Goal: Check status

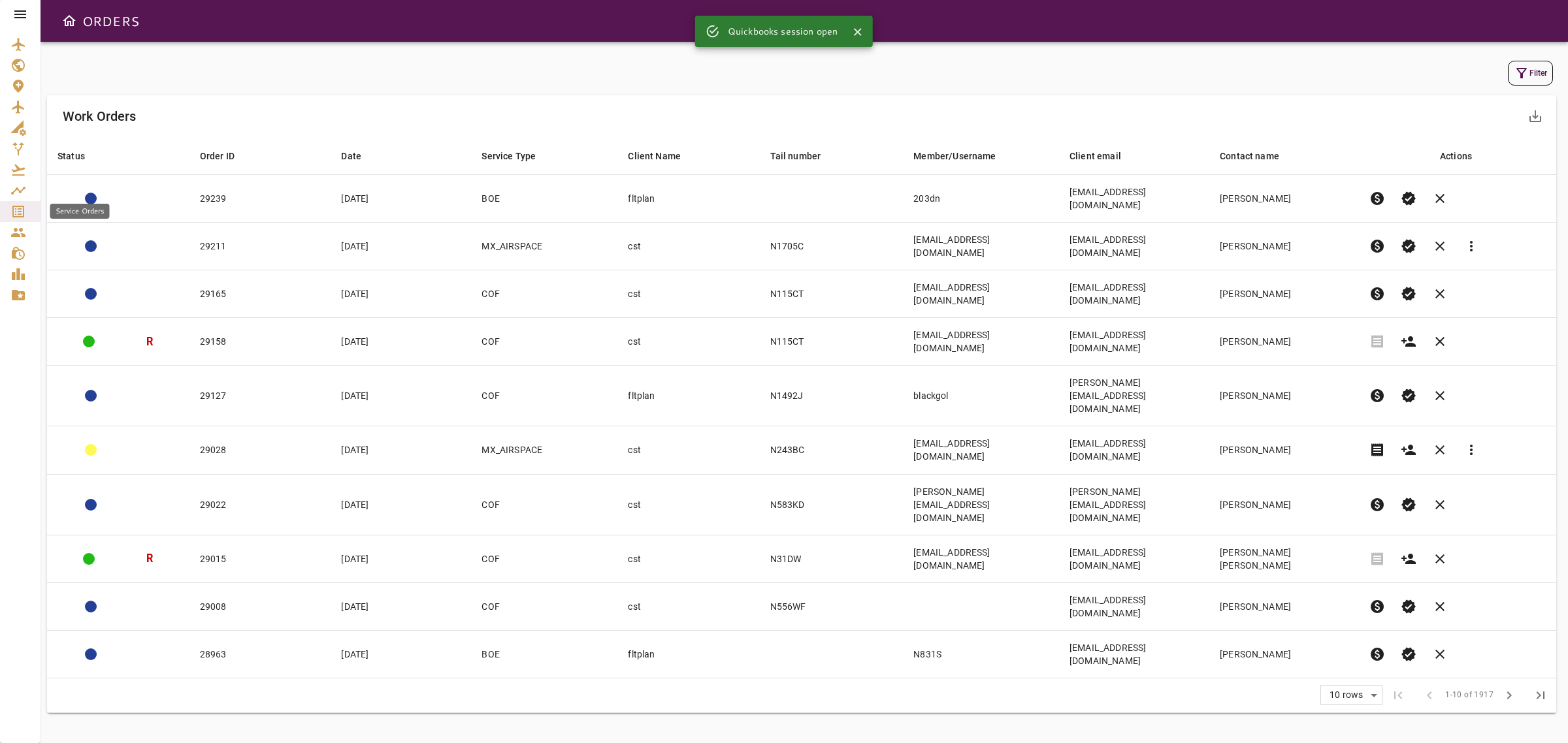
click at [17, 211] on icon "Service Orders" at bounding box center [18, 212] width 16 height 16
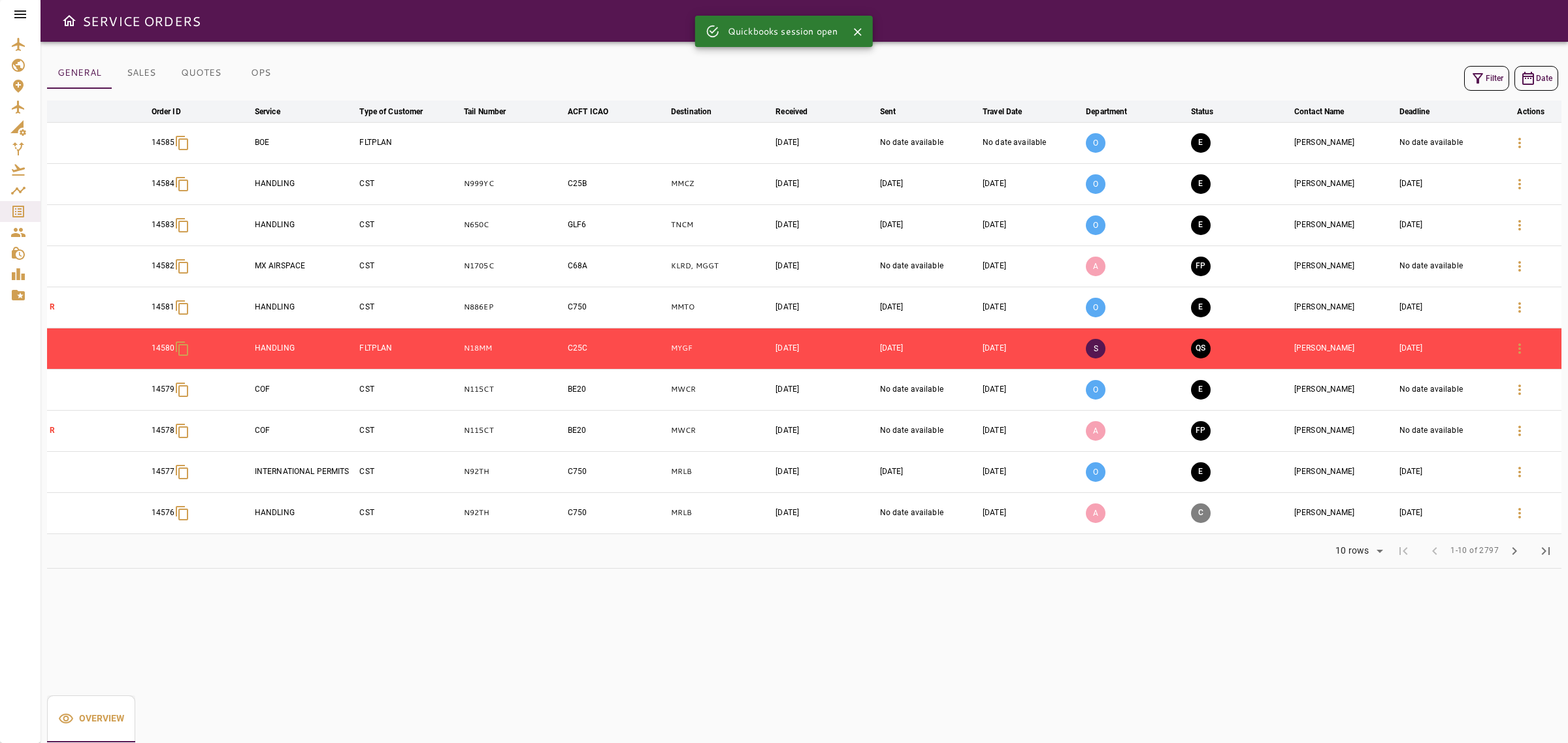
click at [1488, 73] on button "Filter" at bounding box center [1487, 78] width 45 height 25
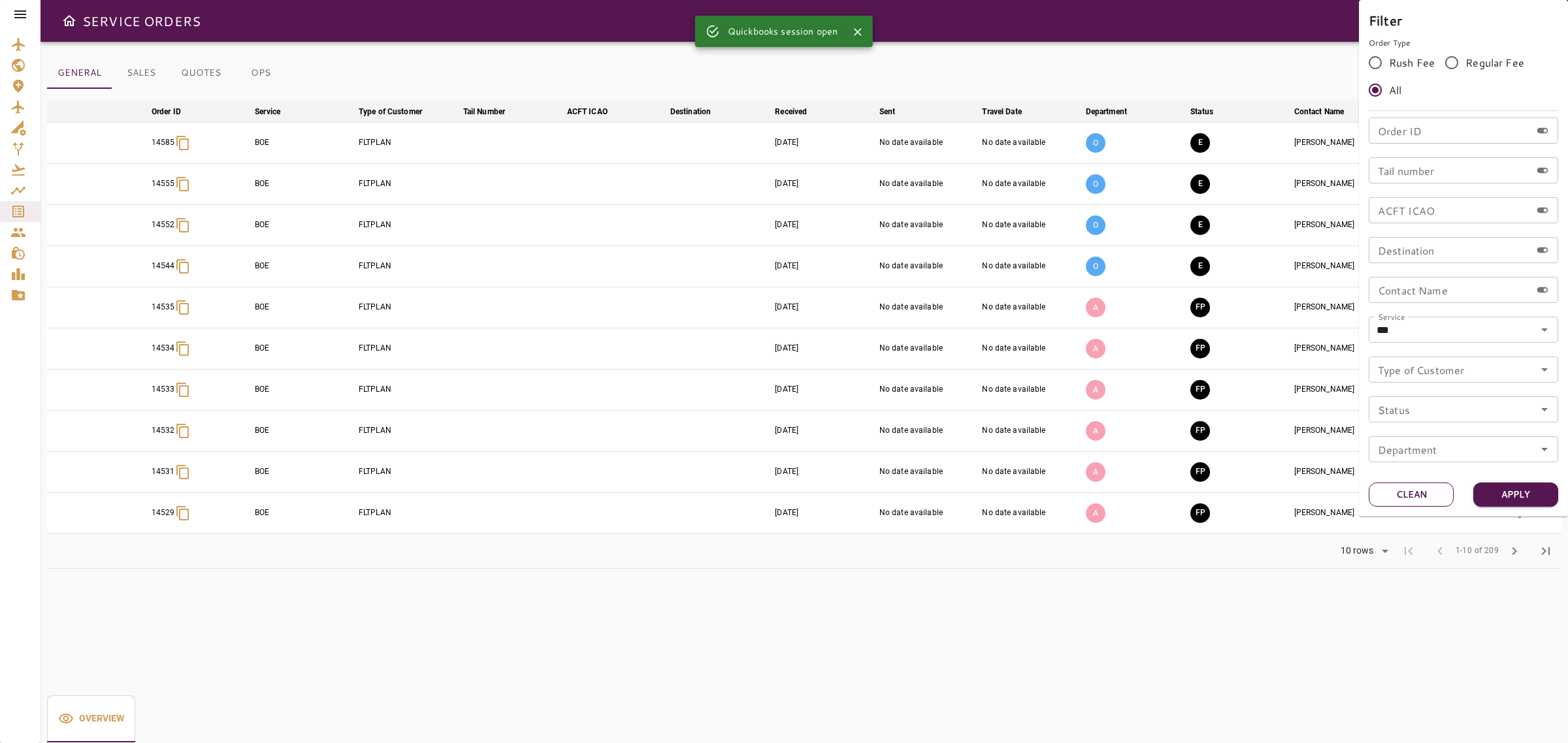
click at [1394, 497] on button "Clean" at bounding box center [1411, 495] width 85 height 24
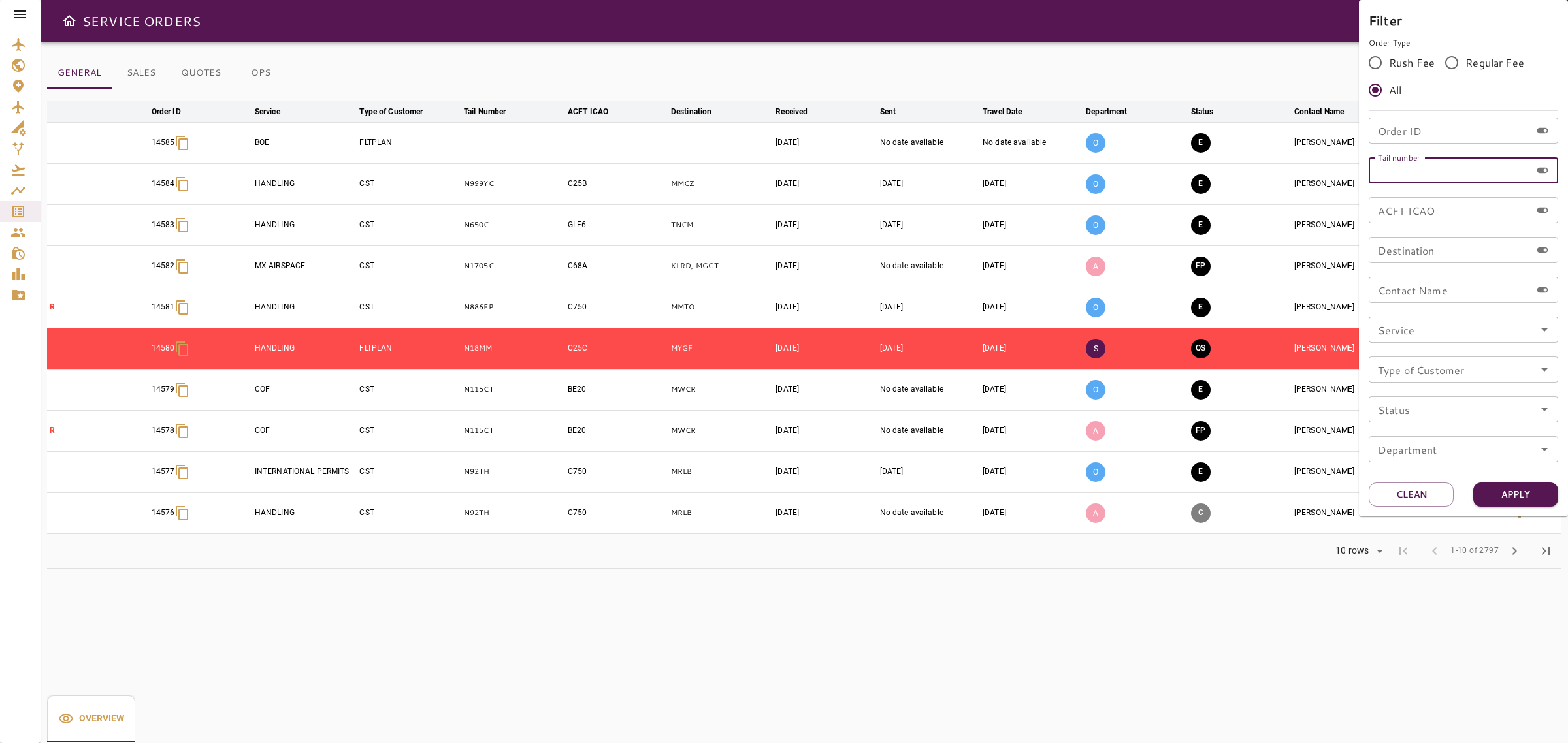
click at [1392, 178] on input "Tail number" at bounding box center [1449, 170] width 162 height 26
type input "******"
drag, startPoint x: 1500, startPoint y: 498, endPoint x: 1497, endPoint y: 488, distance: 10.4
click at [1500, 497] on button "Apply" at bounding box center [1516, 495] width 85 height 24
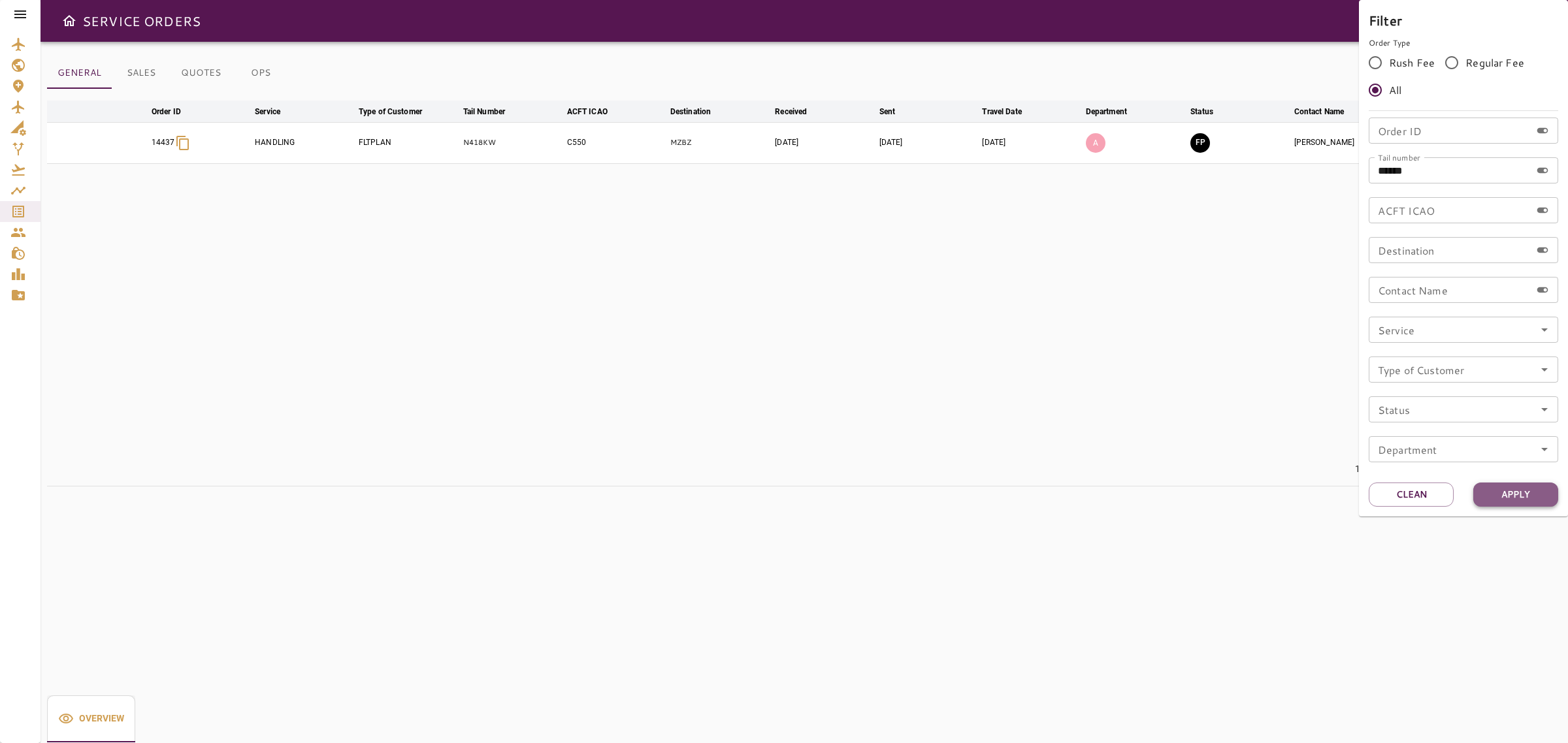
click at [1503, 497] on button "Apply" at bounding box center [1516, 495] width 85 height 24
click at [980, 325] on div at bounding box center [784, 371] width 1568 height 743
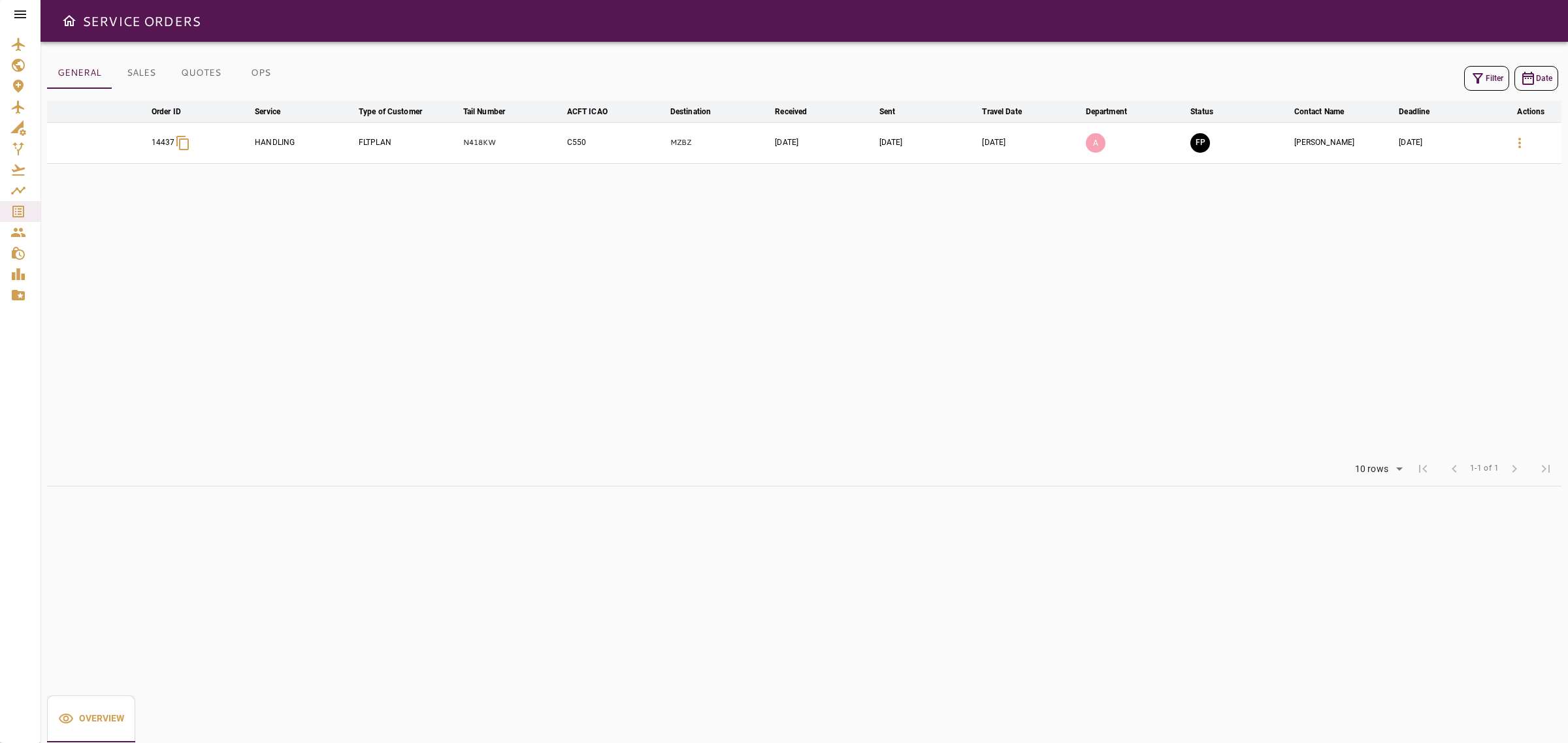
click at [658, 144] on td "C550" at bounding box center [616, 143] width 103 height 41
click at [1514, 151] on icon "button" at bounding box center [1519, 143] width 16 height 16
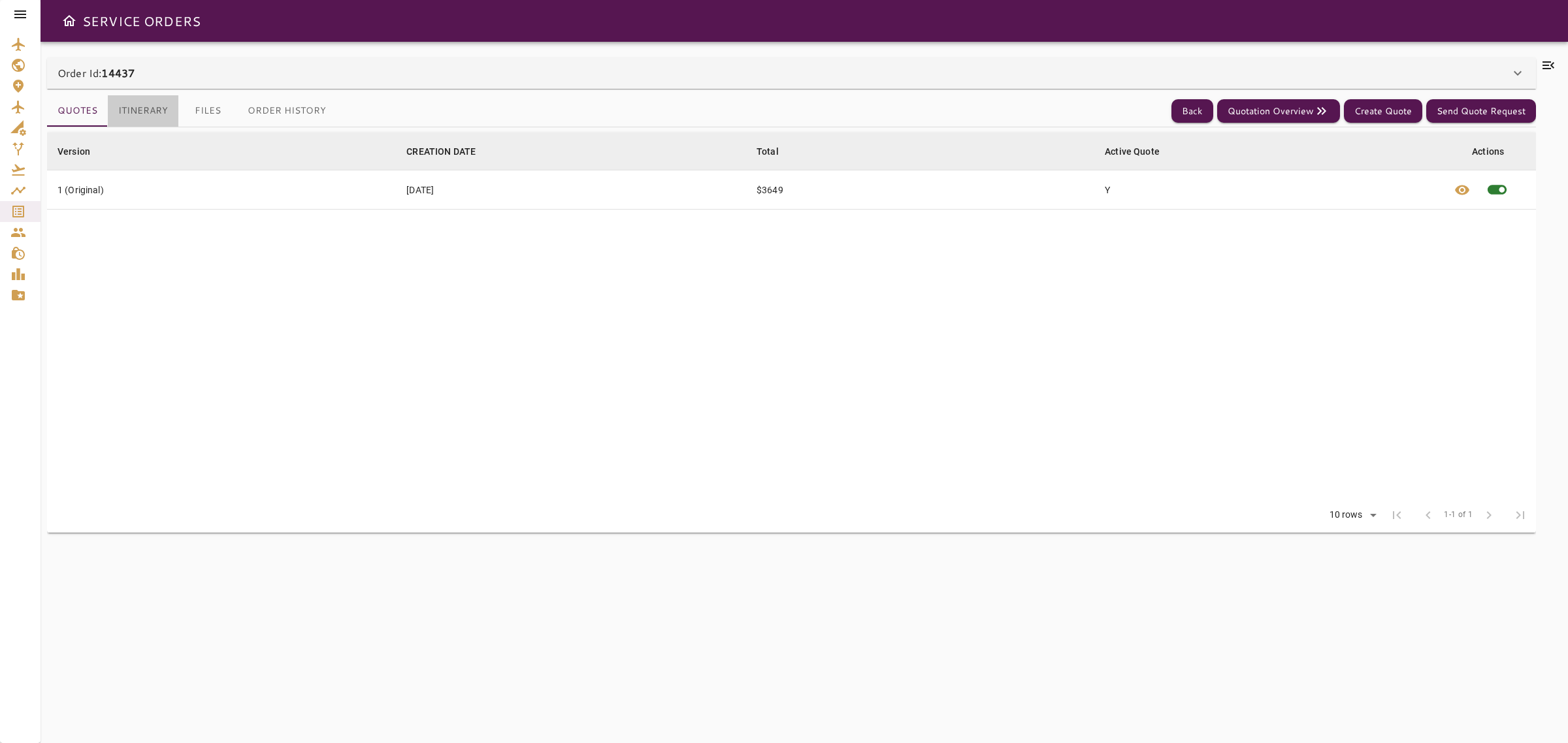
click at [141, 107] on button "Itinerary" at bounding box center [143, 111] width 71 height 31
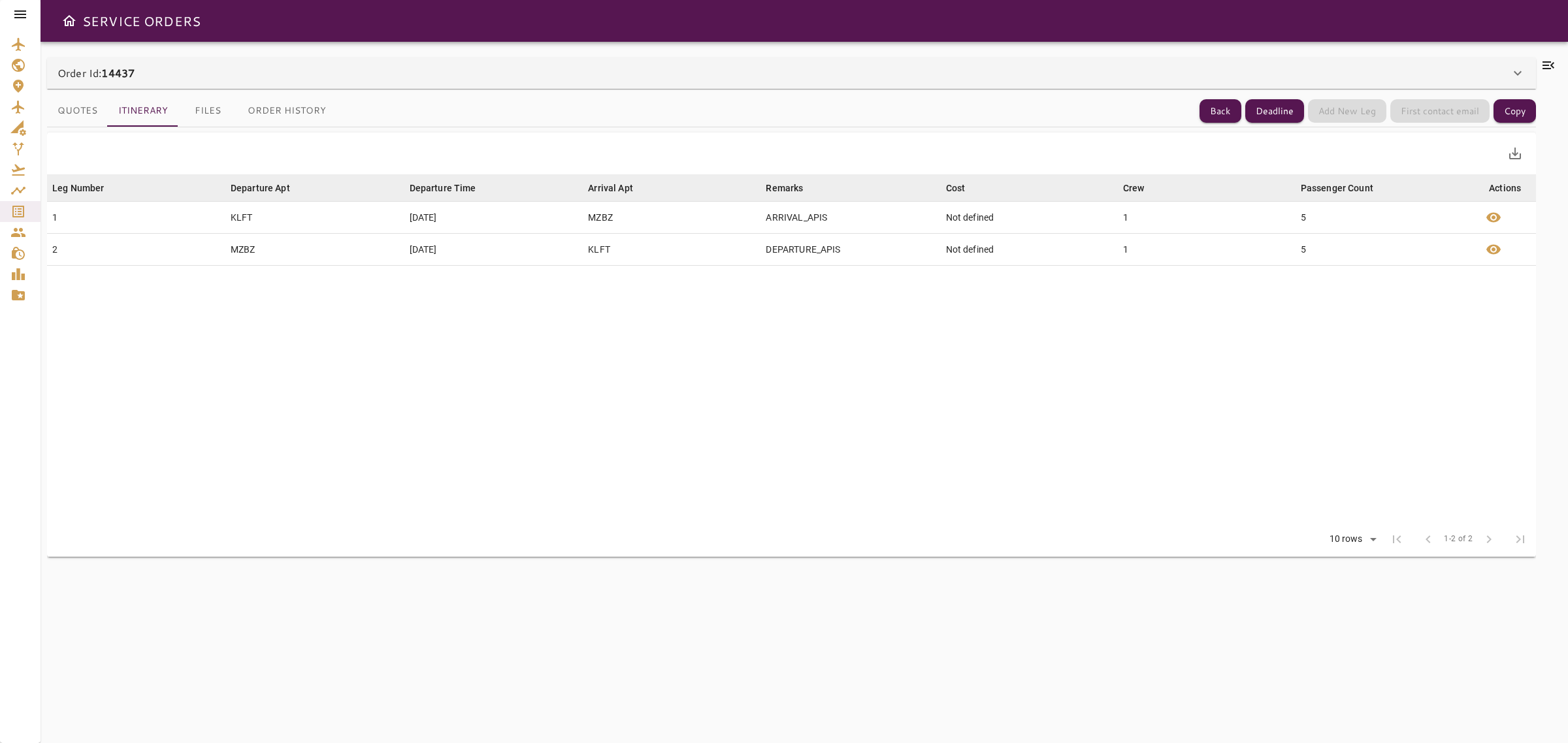
click at [203, 111] on button "Files" at bounding box center [208, 111] width 59 height 31
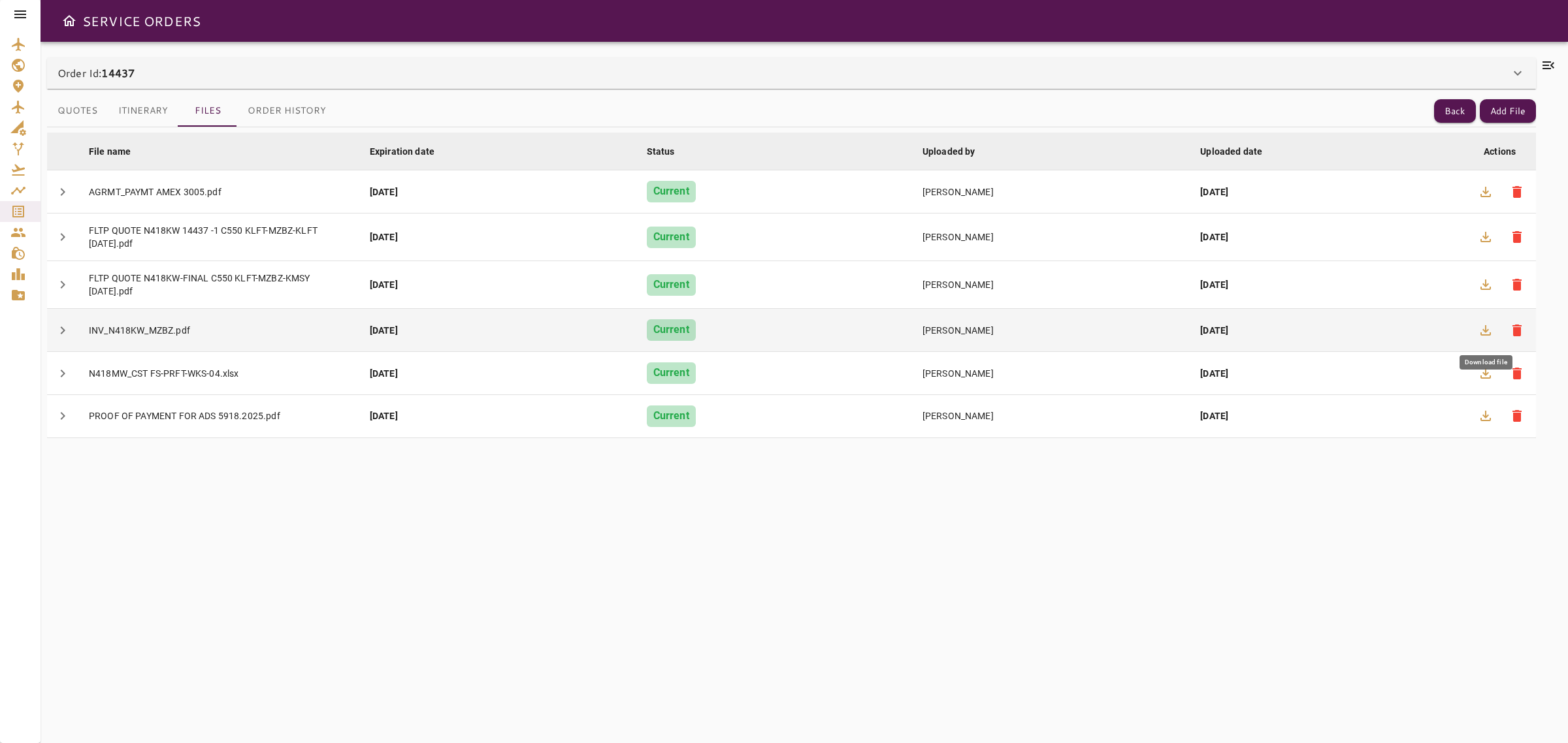
click at [1485, 337] on icon "button" at bounding box center [1485, 330] width 16 height 16
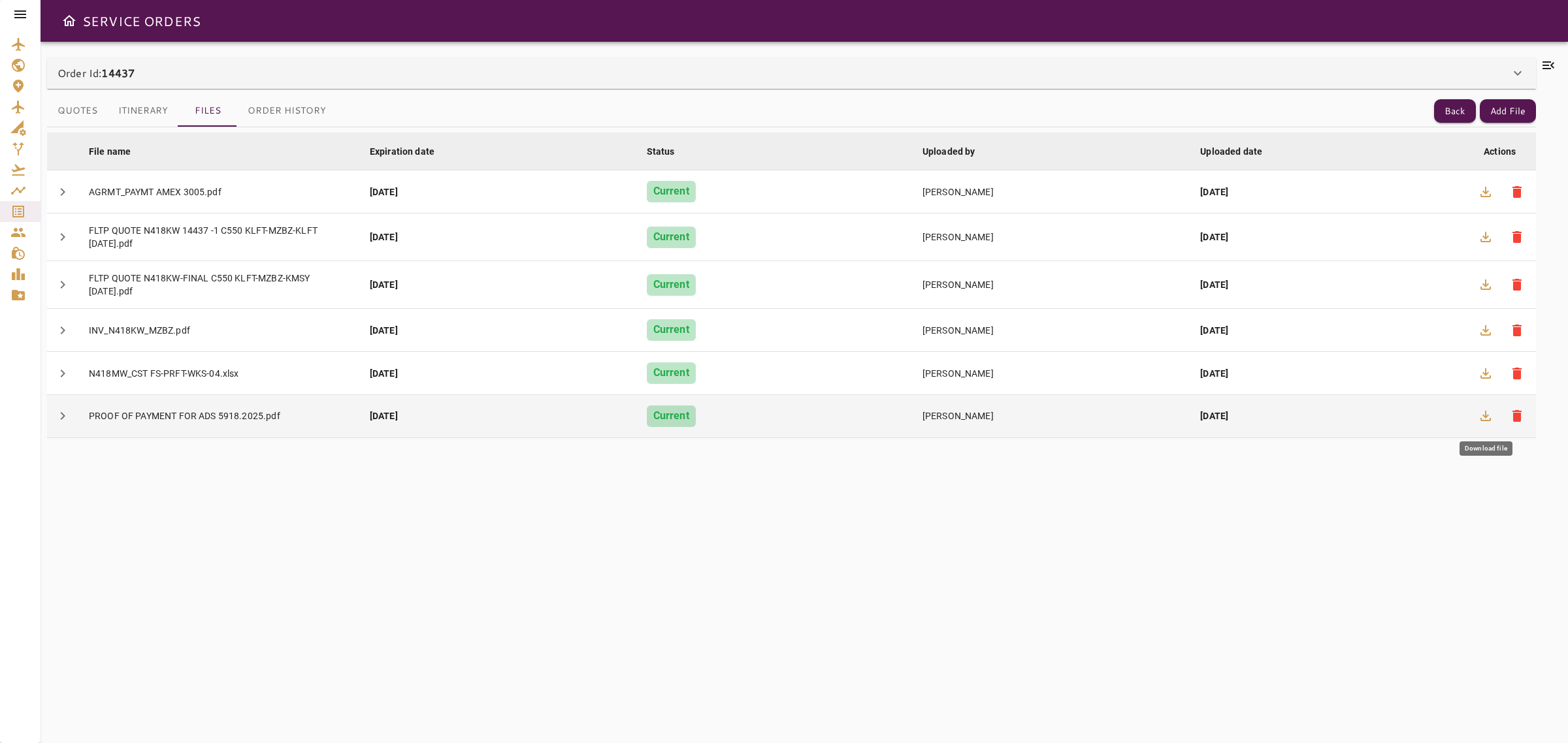
click at [1488, 421] on icon "button" at bounding box center [1485, 416] width 11 height 11
